Goal: Information Seeking & Learning: Learn about a topic

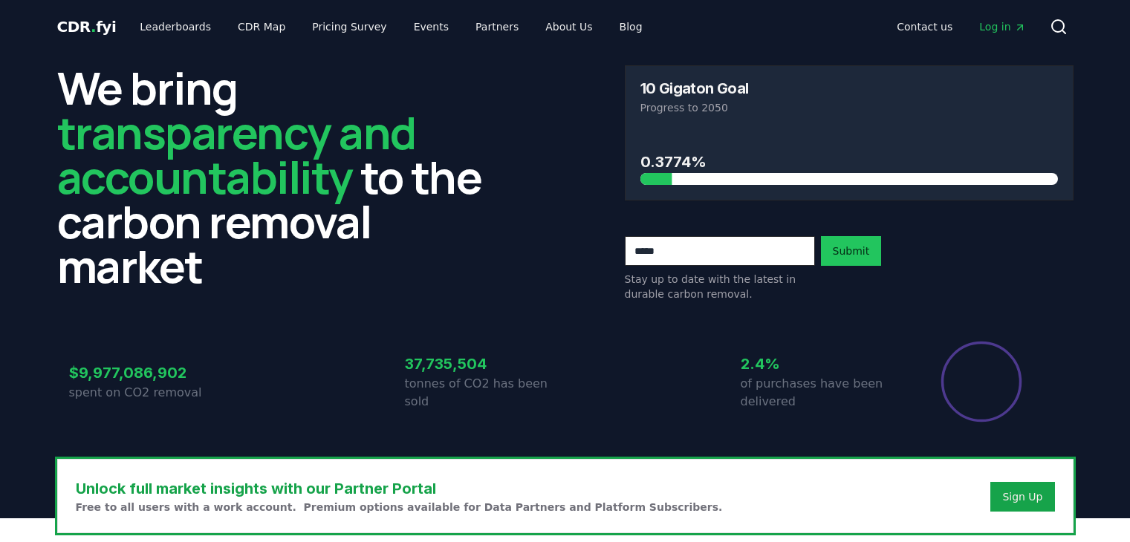
scroll to position [371, 0]
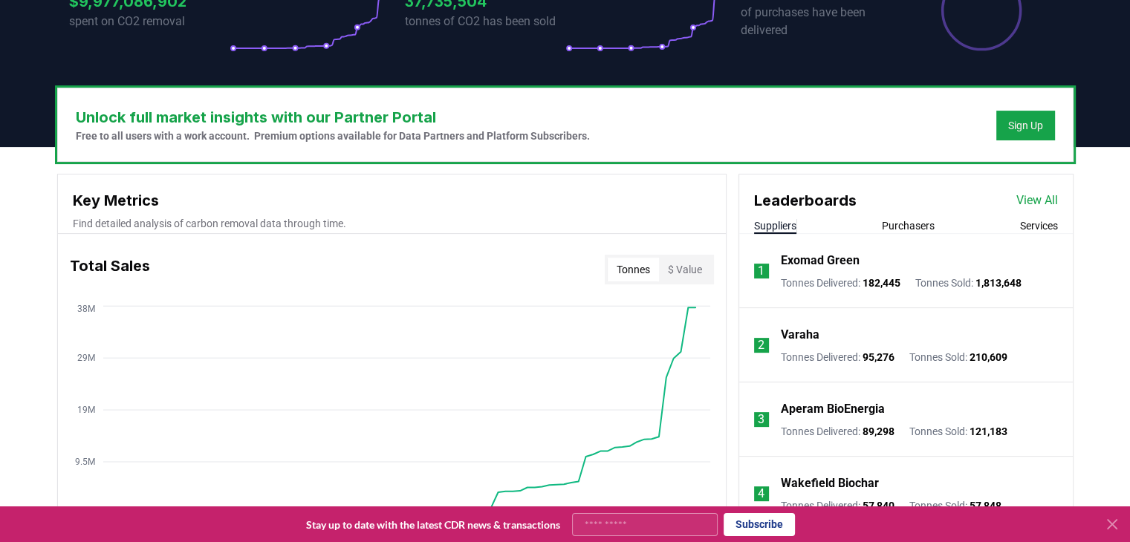
click at [848, 261] on p "Exomad Green" at bounding box center [820, 261] width 79 height 18
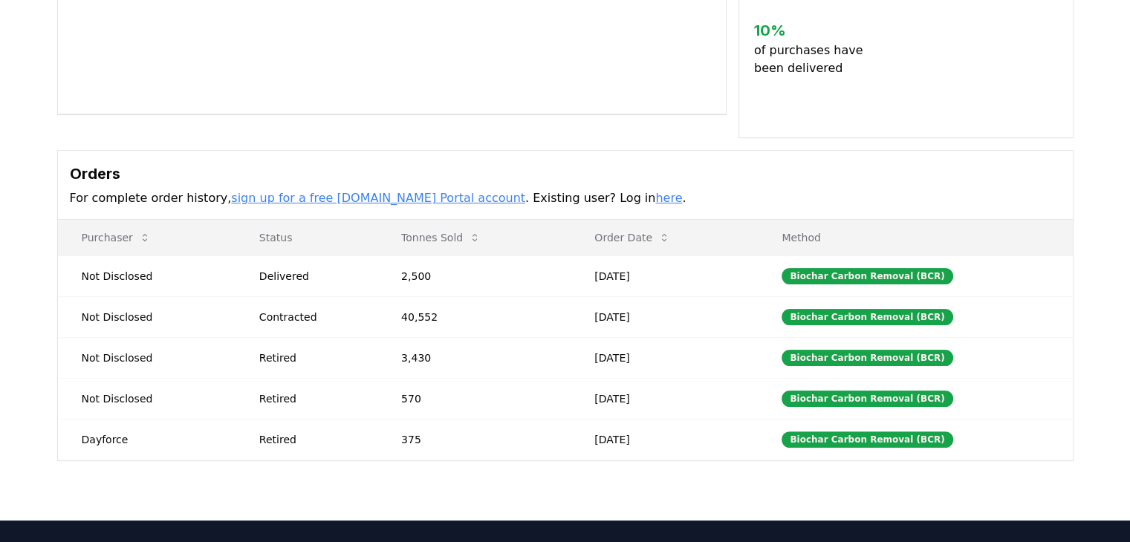
scroll to position [371, 0]
